Goal: Information Seeking & Learning: Learn about a topic

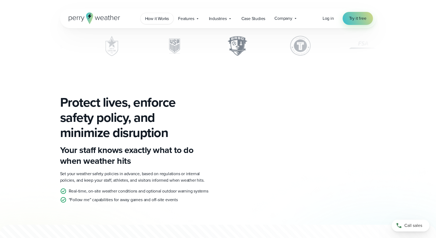
click at [160, 19] on span "How it Works" at bounding box center [157, 18] width 24 height 6
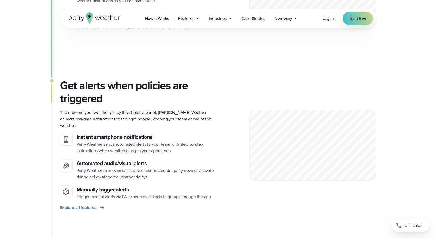
scroll to position [433, 0]
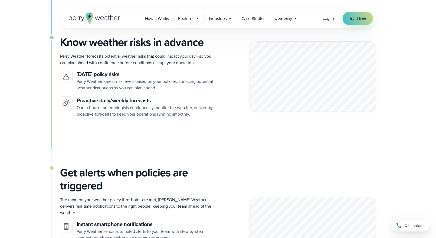
click at [184, 18] on span "Features" at bounding box center [186, 18] width 16 height 6
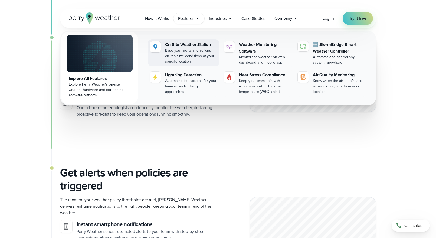
click at [178, 44] on div "On-Site Weather Station" at bounding box center [191, 44] width 52 height 6
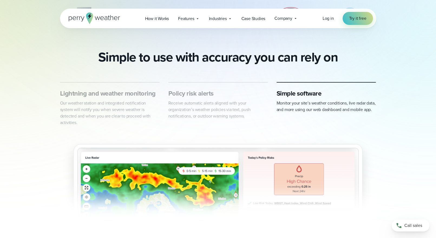
scroll to position [271, 0]
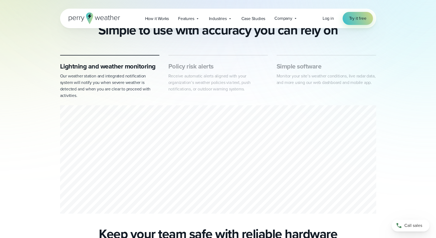
click at [225, 90] on p "Receive automatic alerts aligned with your organization’s weather policies via …" at bounding box center [218, 82] width 100 height 19
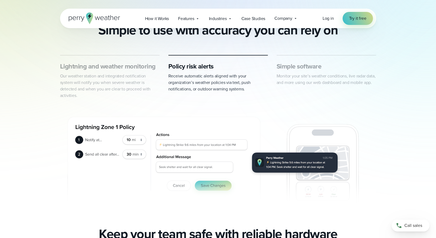
click at [301, 68] on h3 "Simple software" at bounding box center [327, 66] width 100 height 9
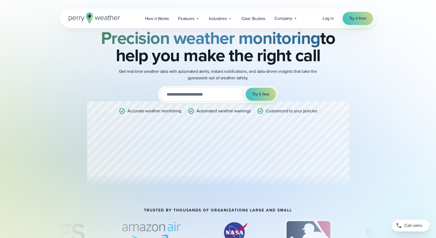
scroll to position [0, 0]
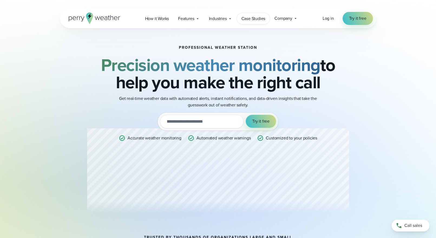
click at [258, 20] on span "Case Studies" at bounding box center [254, 18] width 24 height 6
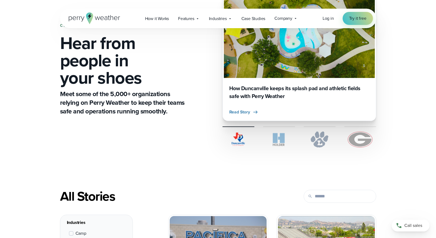
scroll to position [54, 0]
click at [246, 112] on span "Read Story" at bounding box center [239, 112] width 21 height 6
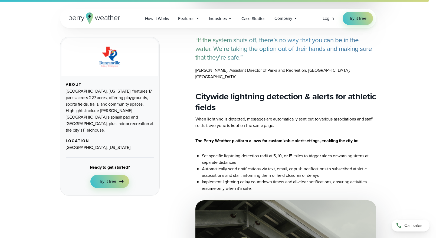
scroll to position [1029, 0]
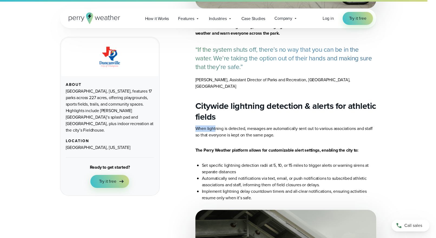
drag, startPoint x: 196, startPoint y: 93, endPoint x: 215, endPoint y: 93, distance: 18.7
click at [215, 125] on p "When lightning is detected, messages are automatically sent out to various asso…" at bounding box center [286, 131] width 181 height 13
click at [220, 125] on p "When lightning is detected, messages are automatically sent out to various asso…" at bounding box center [286, 131] width 181 height 13
drag, startPoint x: 224, startPoint y: 92, endPoint x: 246, endPoint y: 92, distance: 22.2
click at [246, 125] on p "When lightning is detected, messages are automatically sent out to various asso…" at bounding box center [286, 131] width 181 height 13
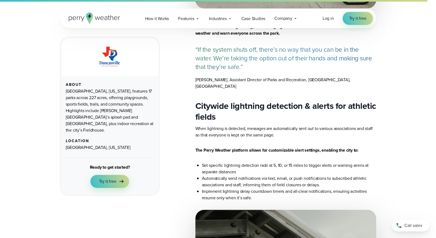
click at [255, 125] on p "When lightning is detected, messages are automatically sent out to various asso…" at bounding box center [286, 131] width 181 height 13
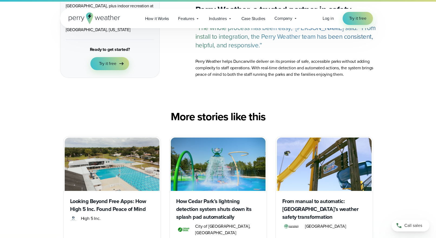
scroll to position [1381, 0]
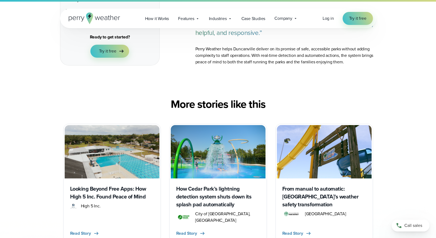
click at [208, 185] on h3 "How Cedar Park’s lightning detection system shuts down its splash pad automatic…" at bounding box center [218, 197] width 84 height 24
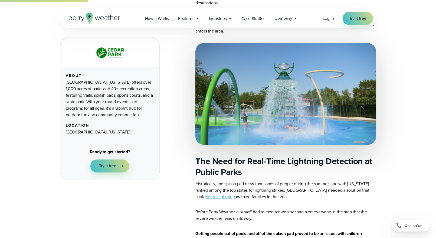
scroll to position [190, 0]
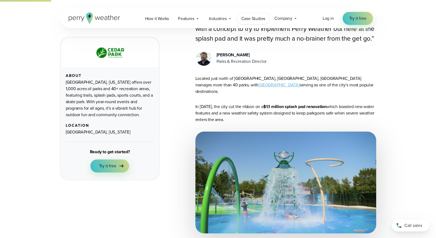
click at [253, 19] on span "Case Studies" at bounding box center [254, 18] width 24 height 6
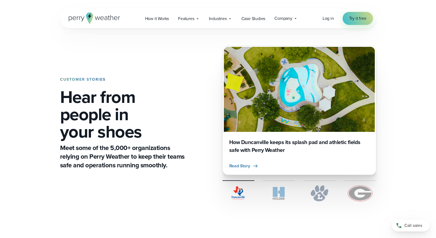
click at [373, 194] on img at bounding box center [360, 193] width 32 height 16
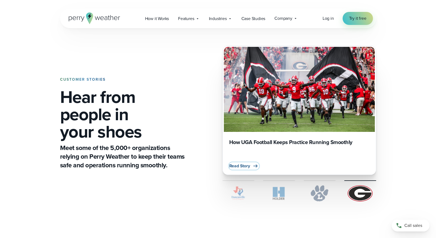
click at [246, 166] on span "Read Story" at bounding box center [239, 166] width 21 height 6
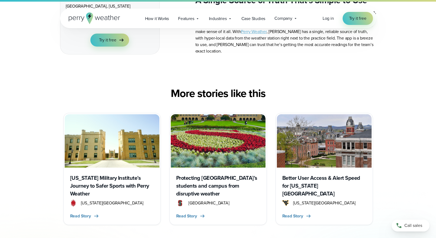
scroll to position [596, 0]
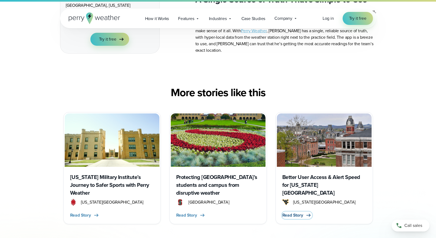
click at [294, 212] on span "Read Story" at bounding box center [292, 215] width 21 height 6
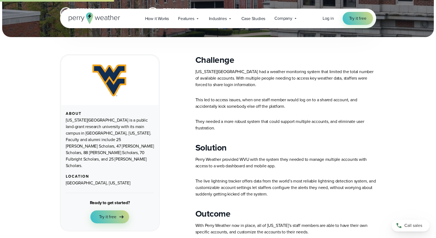
scroll to position [135, 0]
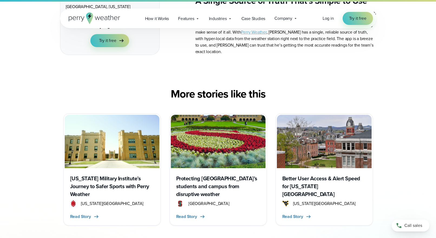
scroll to position [596, 0]
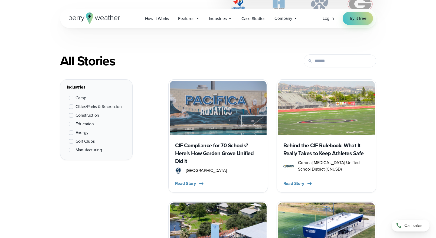
scroll to position [190, 0]
click at [70, 106] on span at bounding box center [71, 106] width 4 height 4
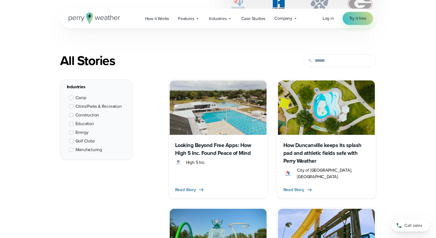
scroll to position [204, 0]
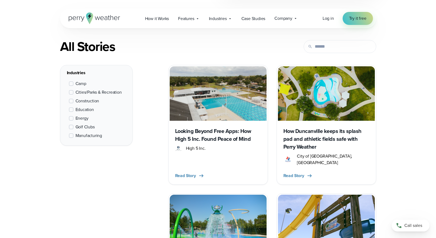
click at [69, 126] on span at bounding box center [71, 127] width 4 height 4
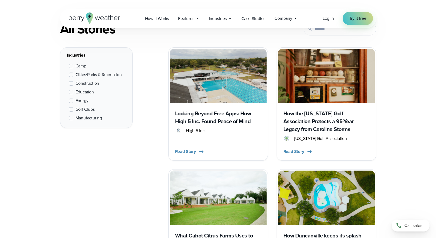
scroll to position [231, 0]
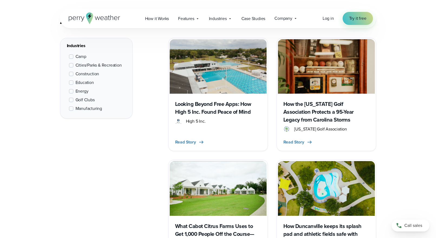
click at [337, 118] on h3 "How the [US_STATE] Golf Association Protects a 95-Year Legacy from Carolina Sto…" at bounding box center [327, 112] width 86 height 24
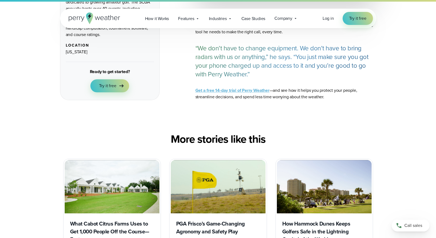
scroll to position [1408, 0]
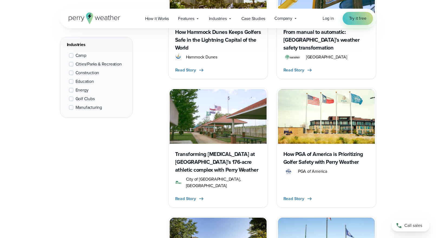
scroll to position [691, 0]
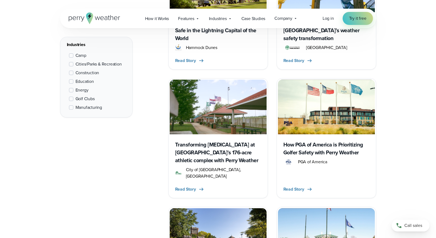
click at [224, 141] on h3 "Transforming [MEDICAL_DATA] at [GEOGRAPHIC_DATA]’s 176-acre athletic complex wi…" at bounding box center [218, 153] width 86 height 24
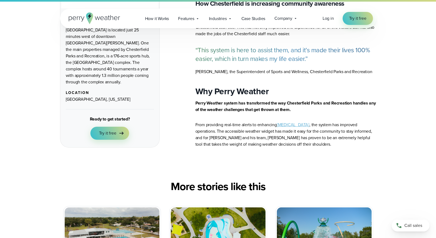
scroll to position [812, 0]
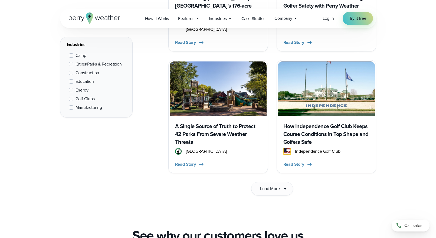
scroll to position [881, 0]
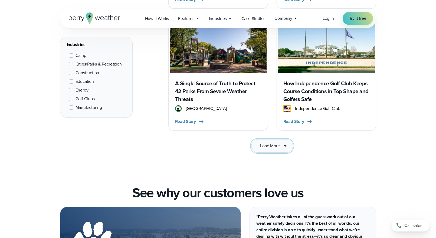
click at [280, 143] on span "Load More" at bounding box center [269, 146] width 19 height 6
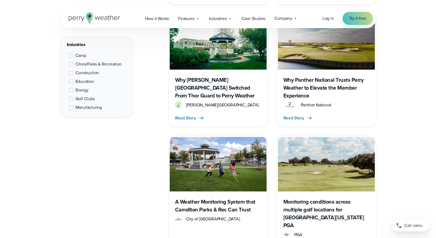
scroll to position [1016, 0]
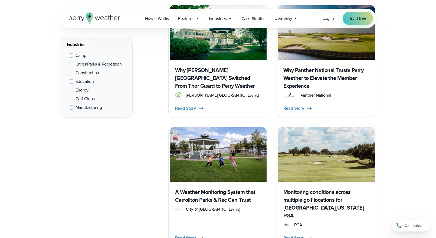
click at [221, 188] on h3 "A Weather Monitoring System that Carrollton Parks & Rec Can Trust" at bounding box center [218, 196] width 86 height 16
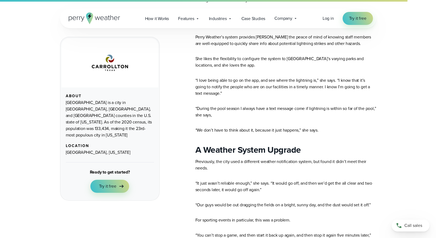
scroll to position [515, 0]
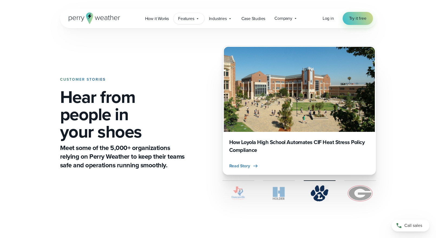
click at [195, 18] on div "Features Explore All Features Explore Perry Weather's on-site weather hardware …" at bounding box center [189, 18] width 31 height 11
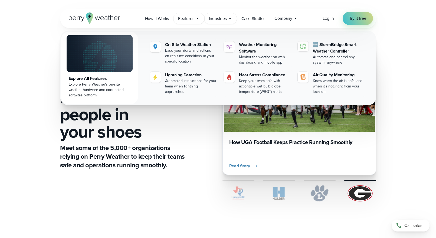
click at [228, 20] on div "Industries Featured Case Study How PGA of America is Prioritizing Golfer Safety…" at bounding box center [220, 18] width 32 height 11
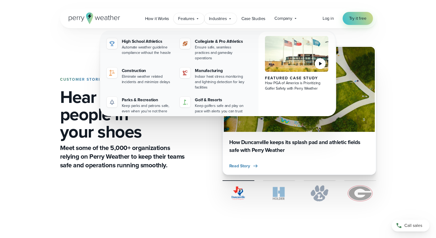
click at [197, 18] on icon at bounding box center [198, 19] width 4 height 4
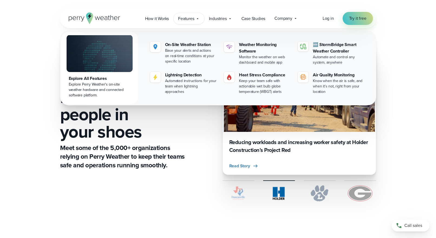
click at [79, 77] on div "Explore All Features" at bounding box center [100, 78] width 62 height 6
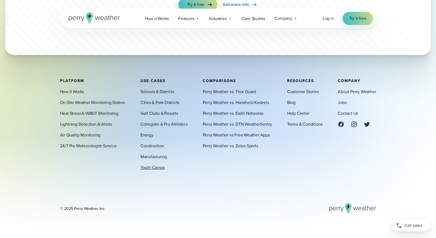
scroll to position [1929, 0]
click at [300, 114] on link "Help Center" at bounding box center [298, 113] width 22 height 6
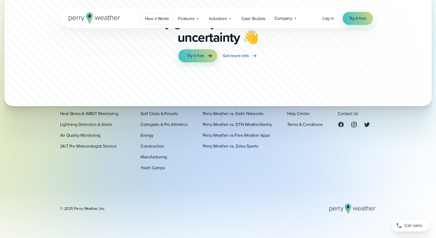
click at [165, 22] on span "How it Works" at bounding box center [157, 18] width 24 height 6
